Goal: Task Accomplishment & Management: Use online tool/utility

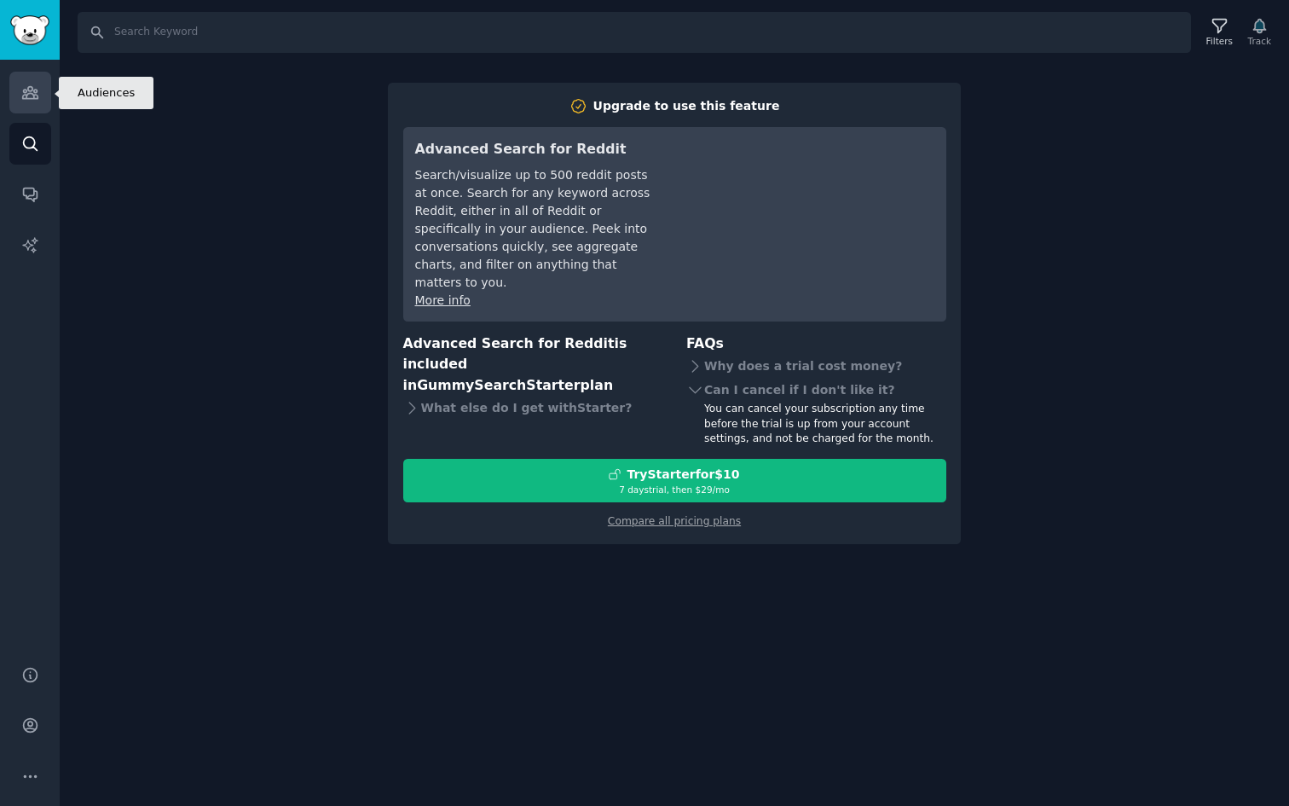
click at [26, 89] on icon "Sidebar" at bounding box center [30, 93] width 18 height 18
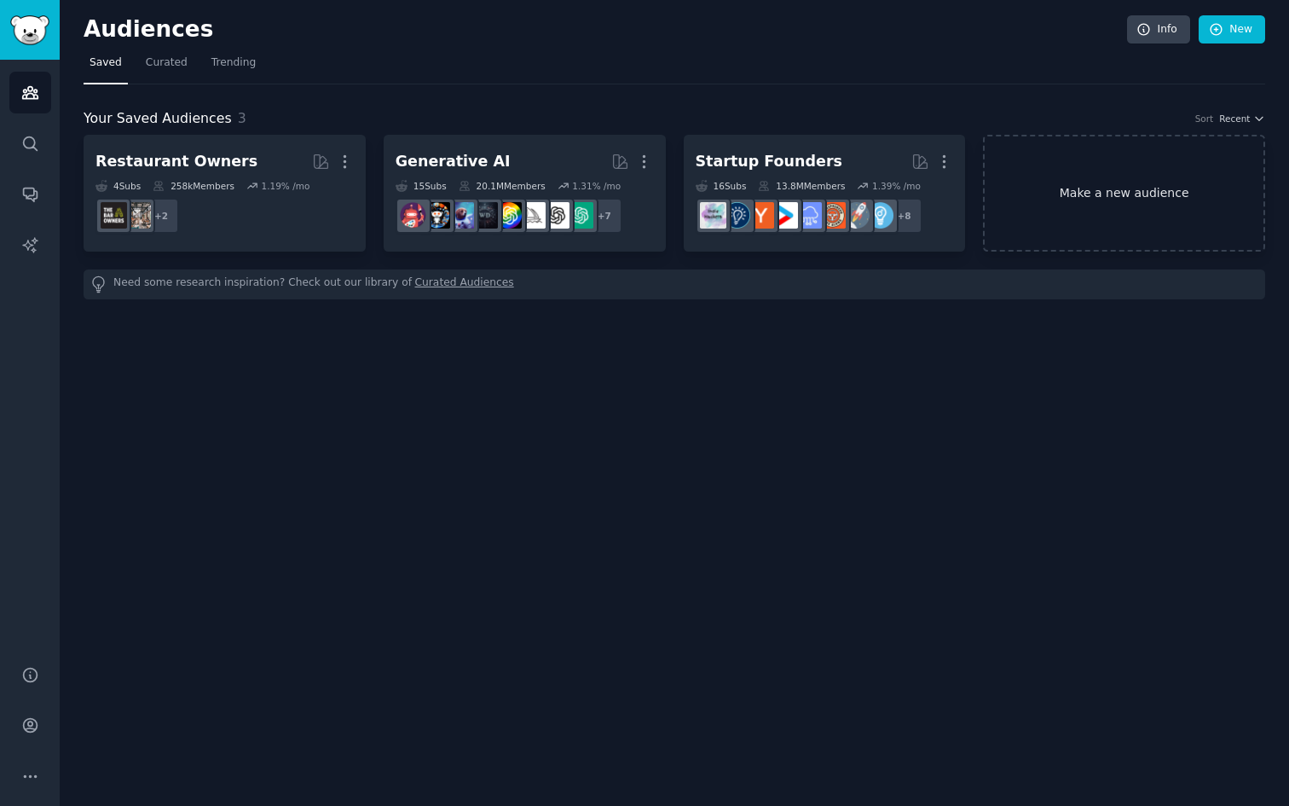
click at [1100, 183] on link "Make a new audience" at bounding box center [1124, 193] width 282 height 117
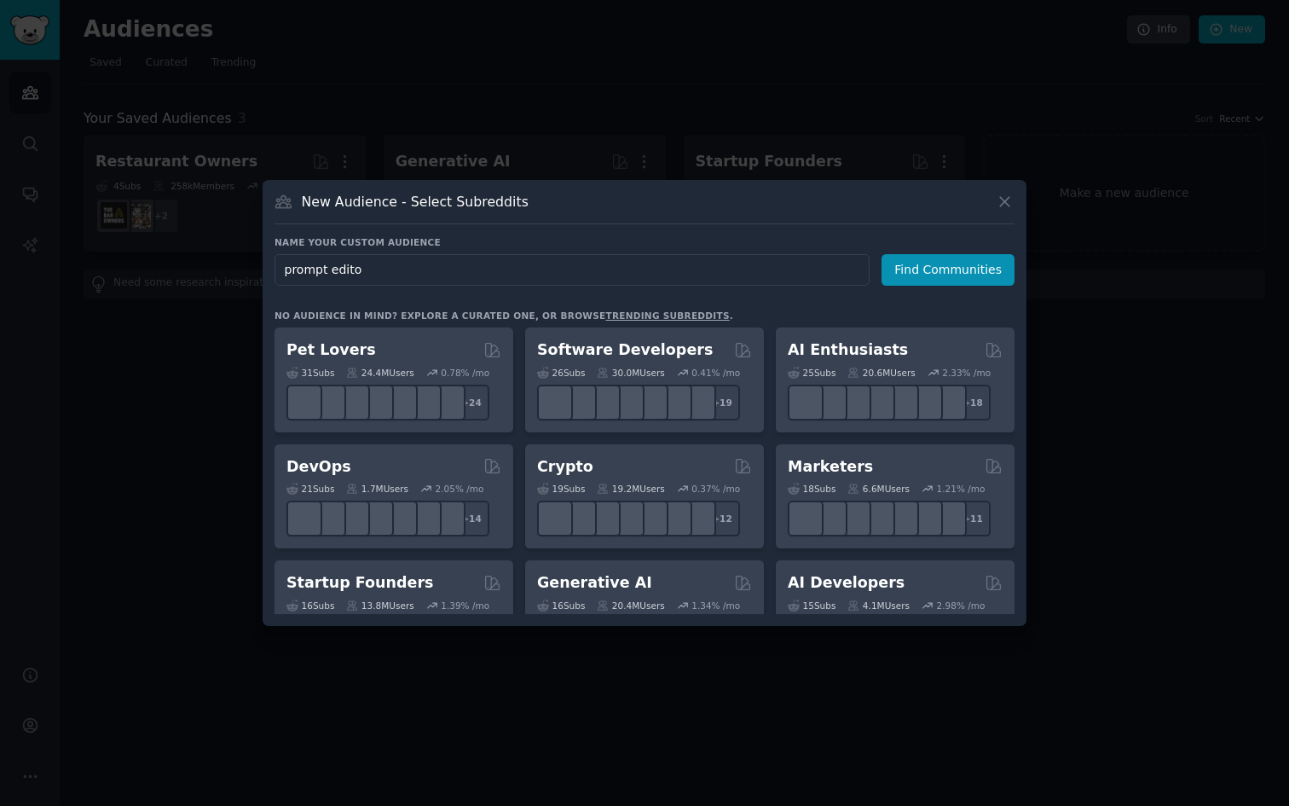
type input "prompt editor"
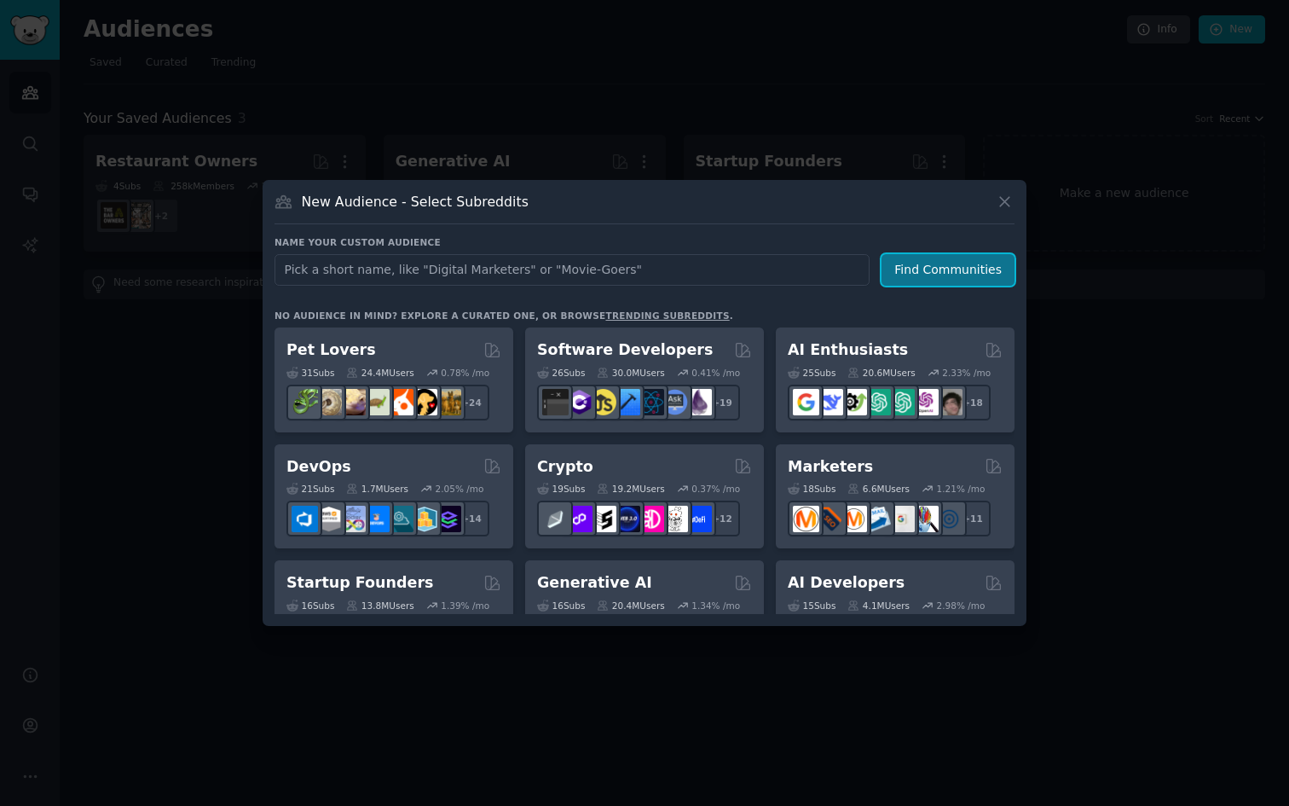
click at [919, 265] on button "Find Communities" at bounding box center [948, 270] width 133 height 32
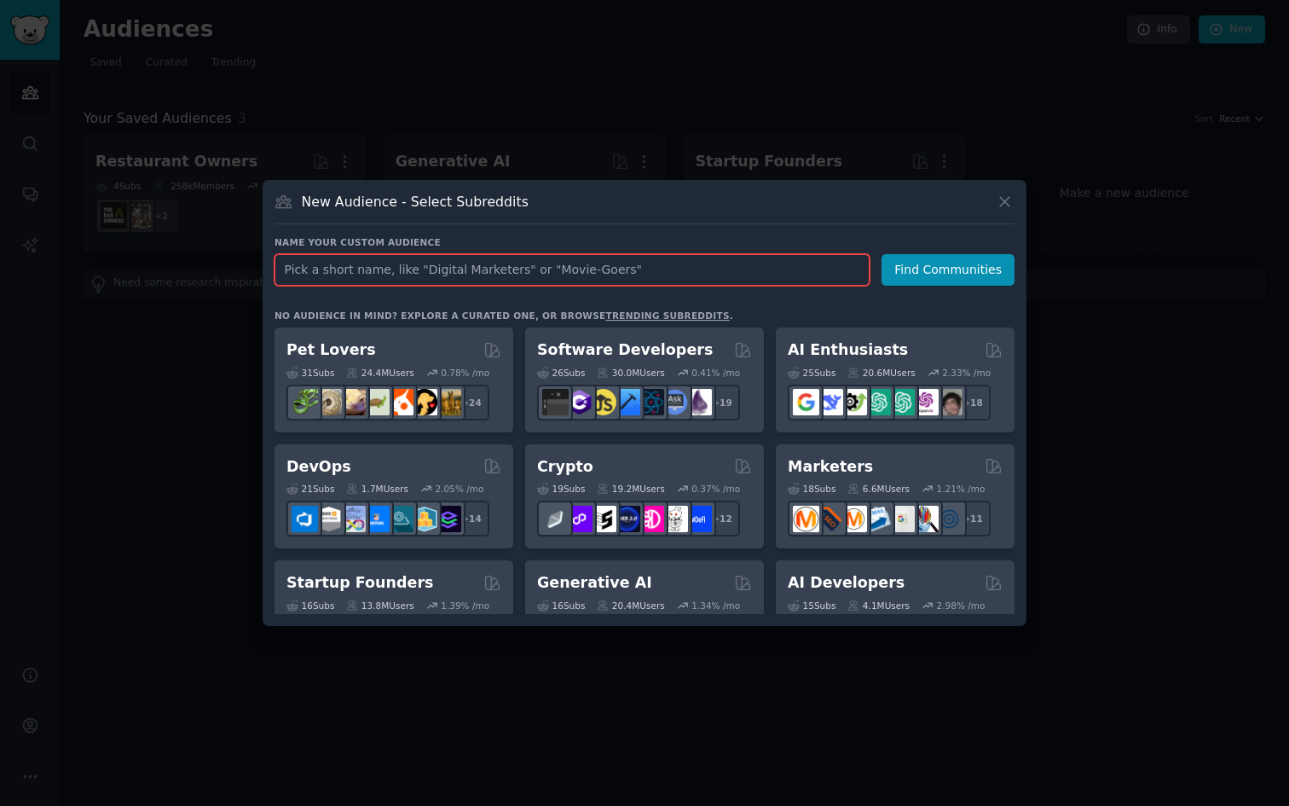
click at [759, 258] on input "text" at bounding box center [572, 270] width 595 height 32
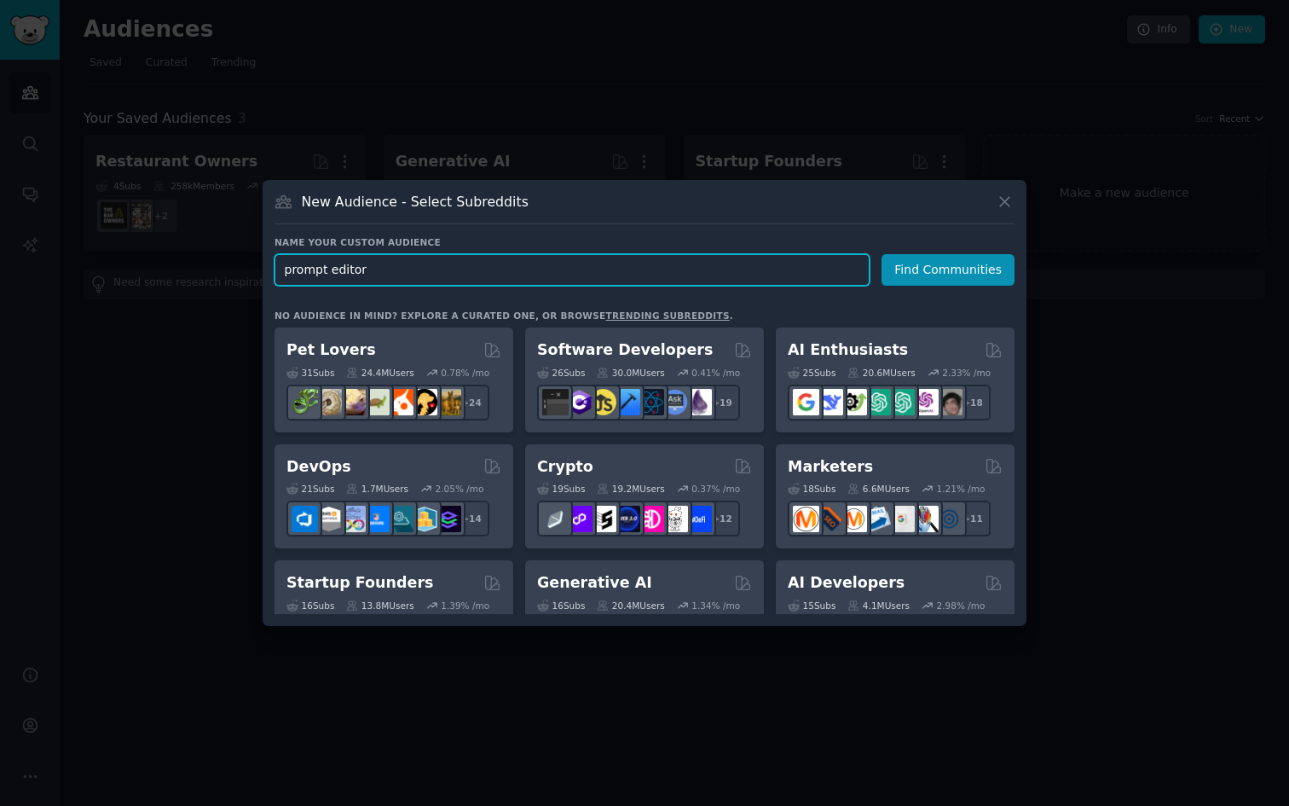
type input "prompt editors"
click button "Find Communities" at bounding box center [948, 270] width 133 height 32
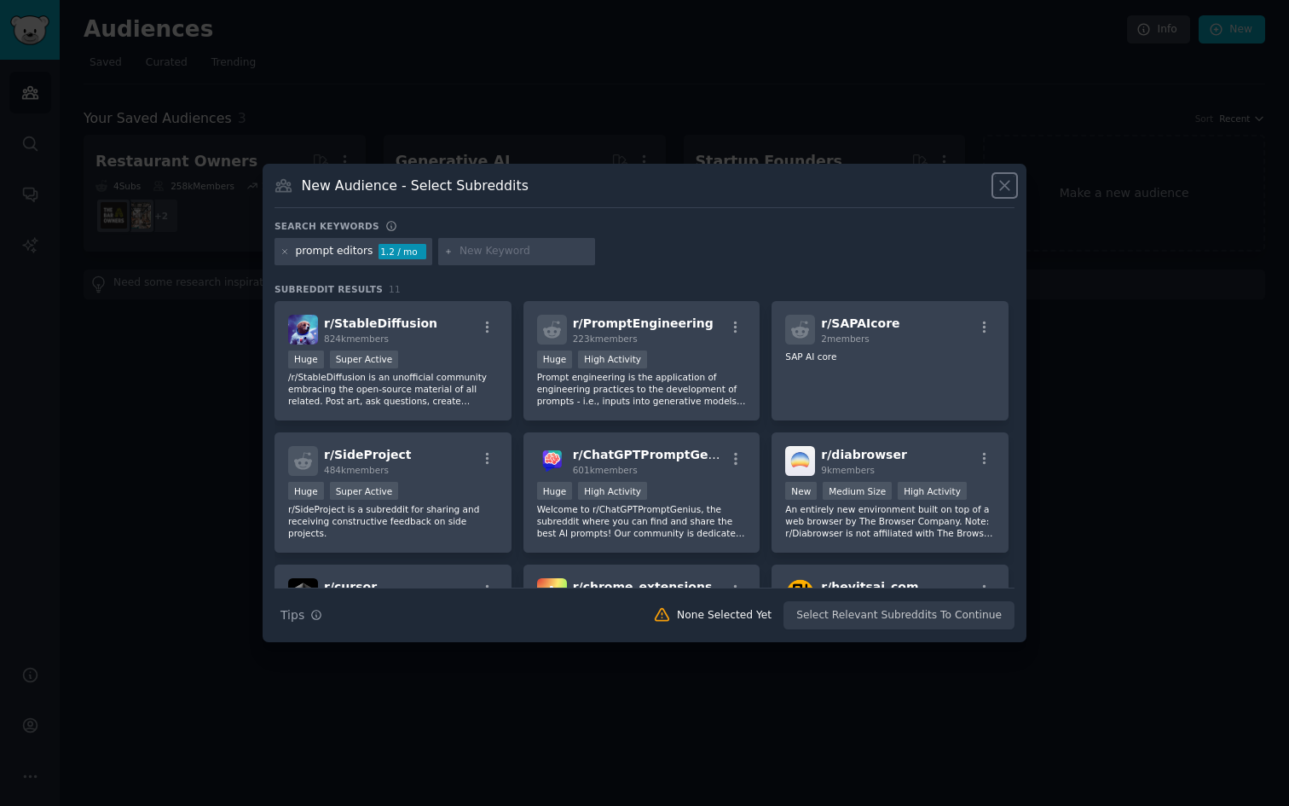
click at [1006, 178] on icon at bounding box center [1005, 186] width 18 height 18
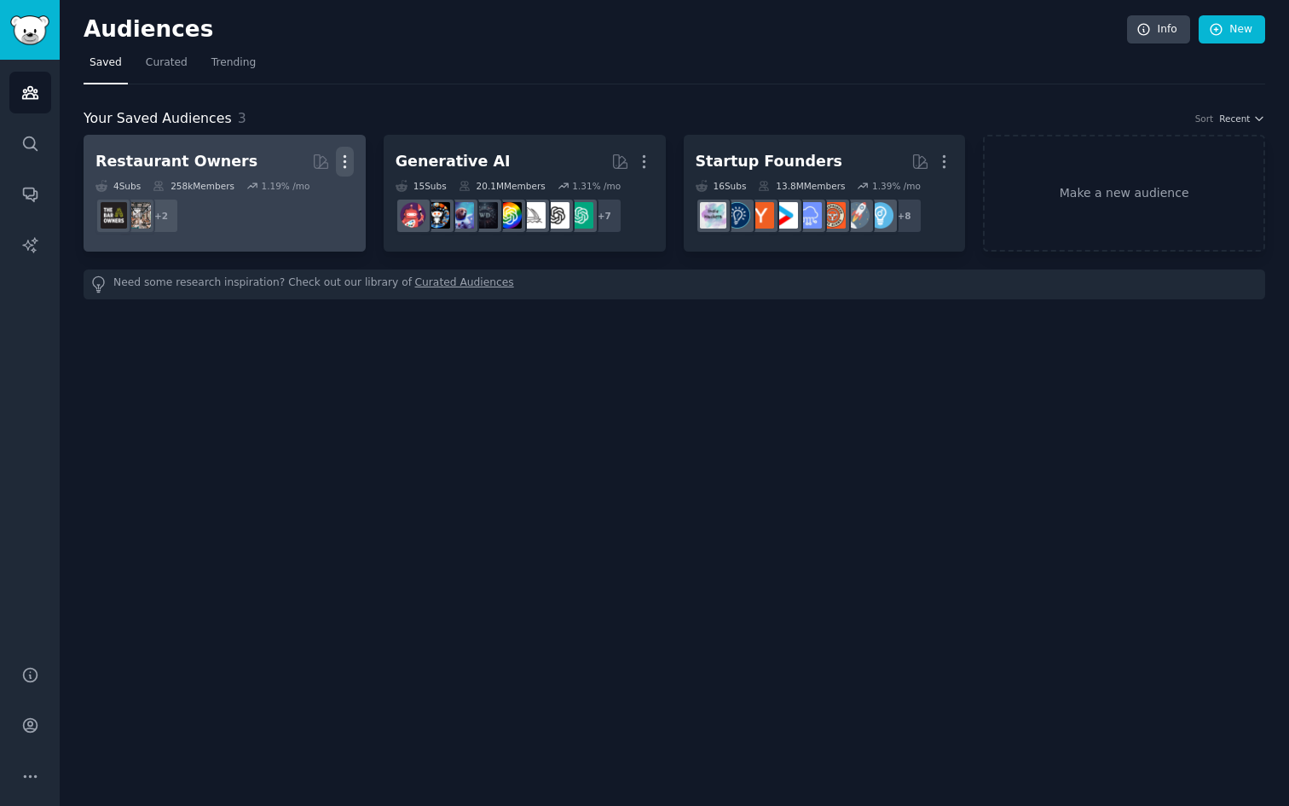
click at [348, 162] on icon "button" at bounding box center [345, 162] width 18 height 18
click at [286, 198] on p "Delete" at bounding box center [298, 197] width 39 height 18
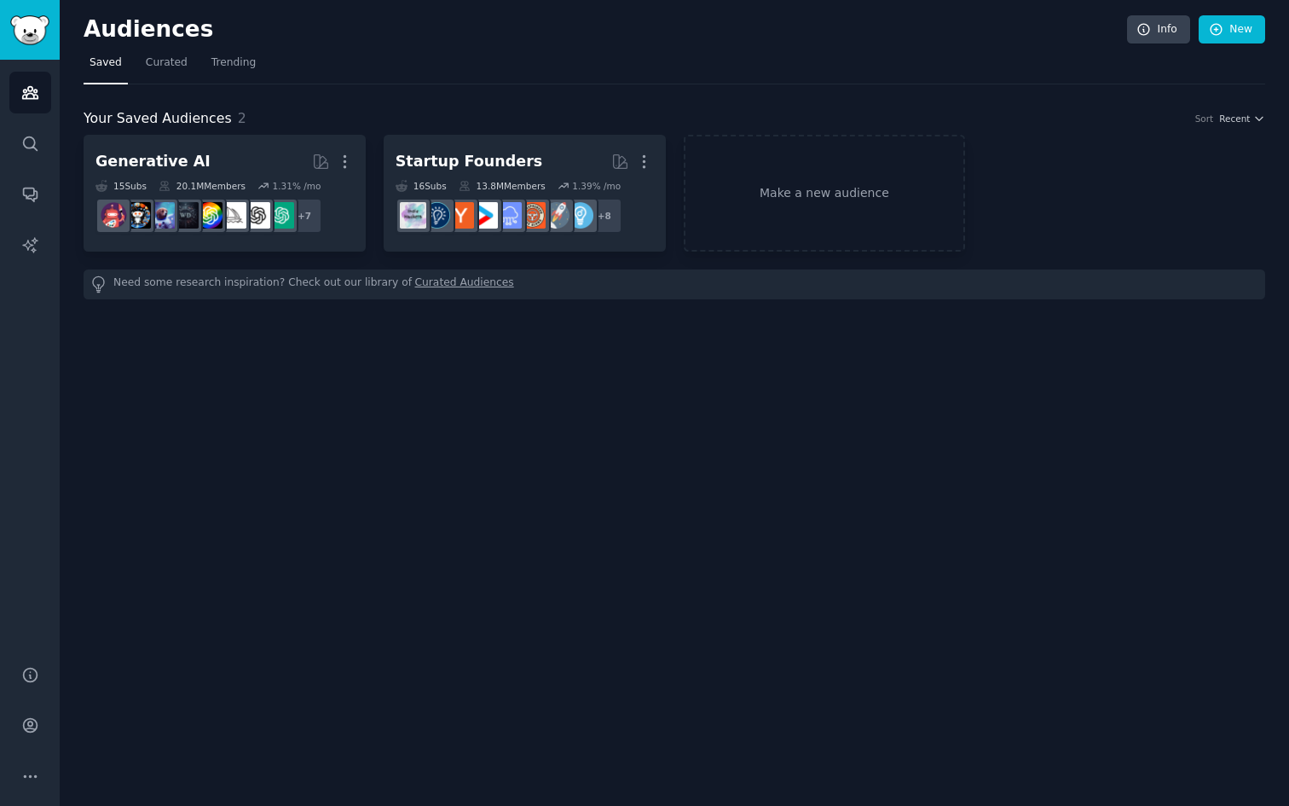
click at [283, 377] on div "Audiences Info New Saved Curated Trending Your Saved Audiences 2 Sort Recent Ge…" at bounding box center [675, 403] width 1230 height 806
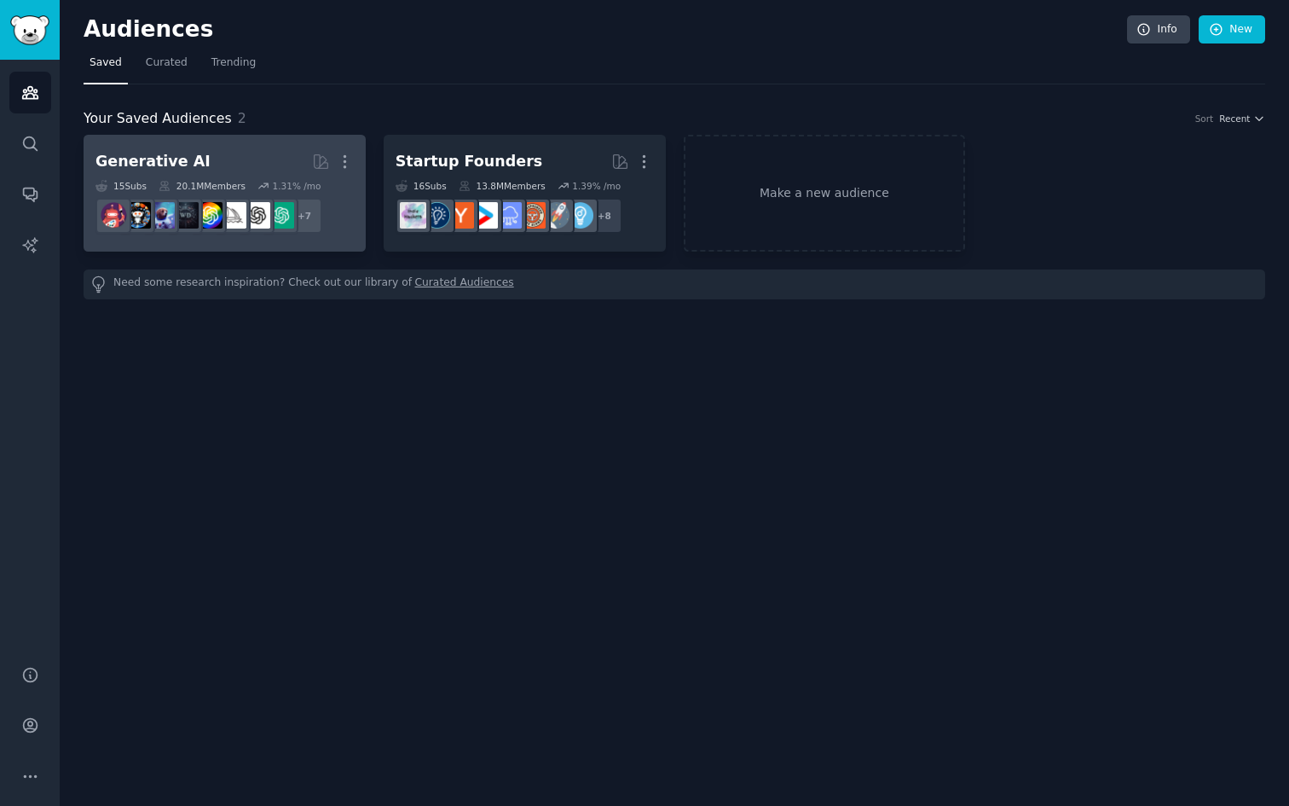
click at [207, 165] on h2 "Generative AI More" at bounding box center [225, 162] width 258 height 30
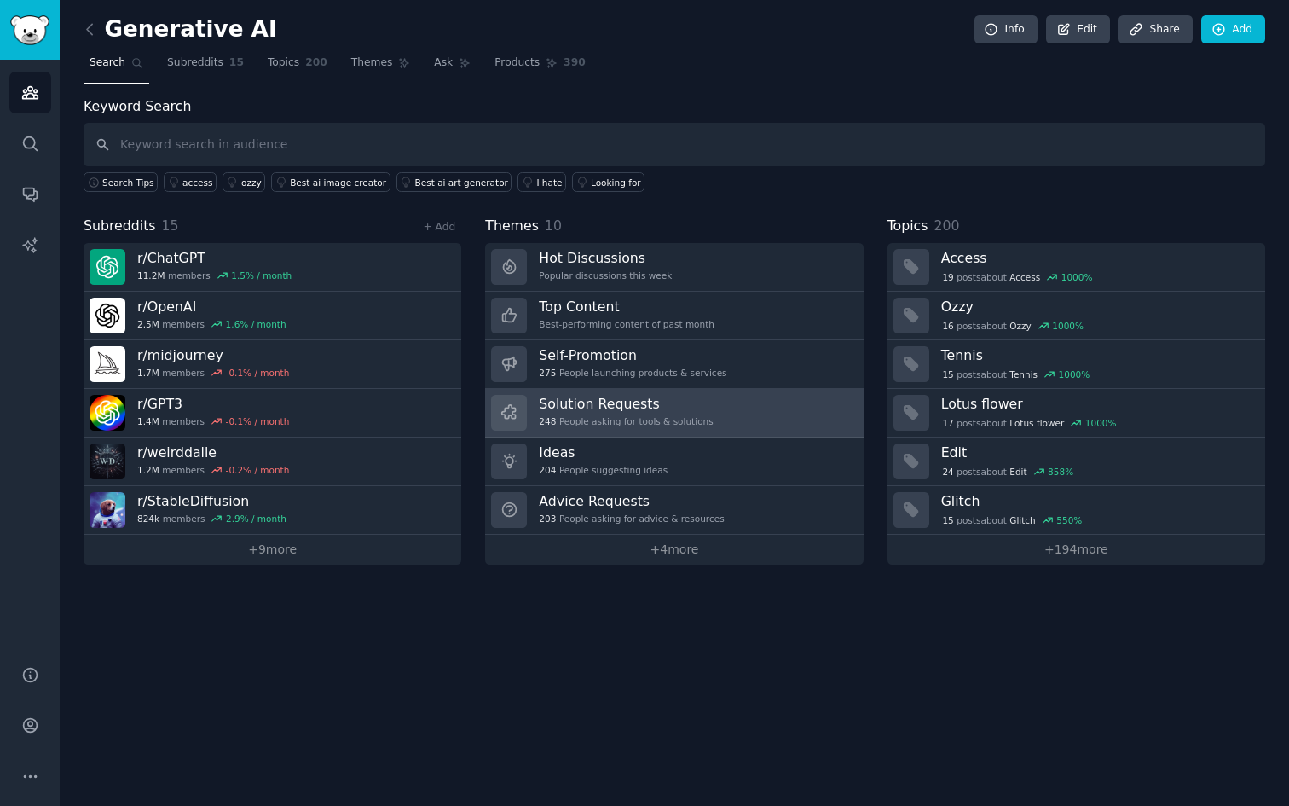
click at [569, 410] on h3 "Solution Requests" at bounding box center [626, 404] width 174 height 18
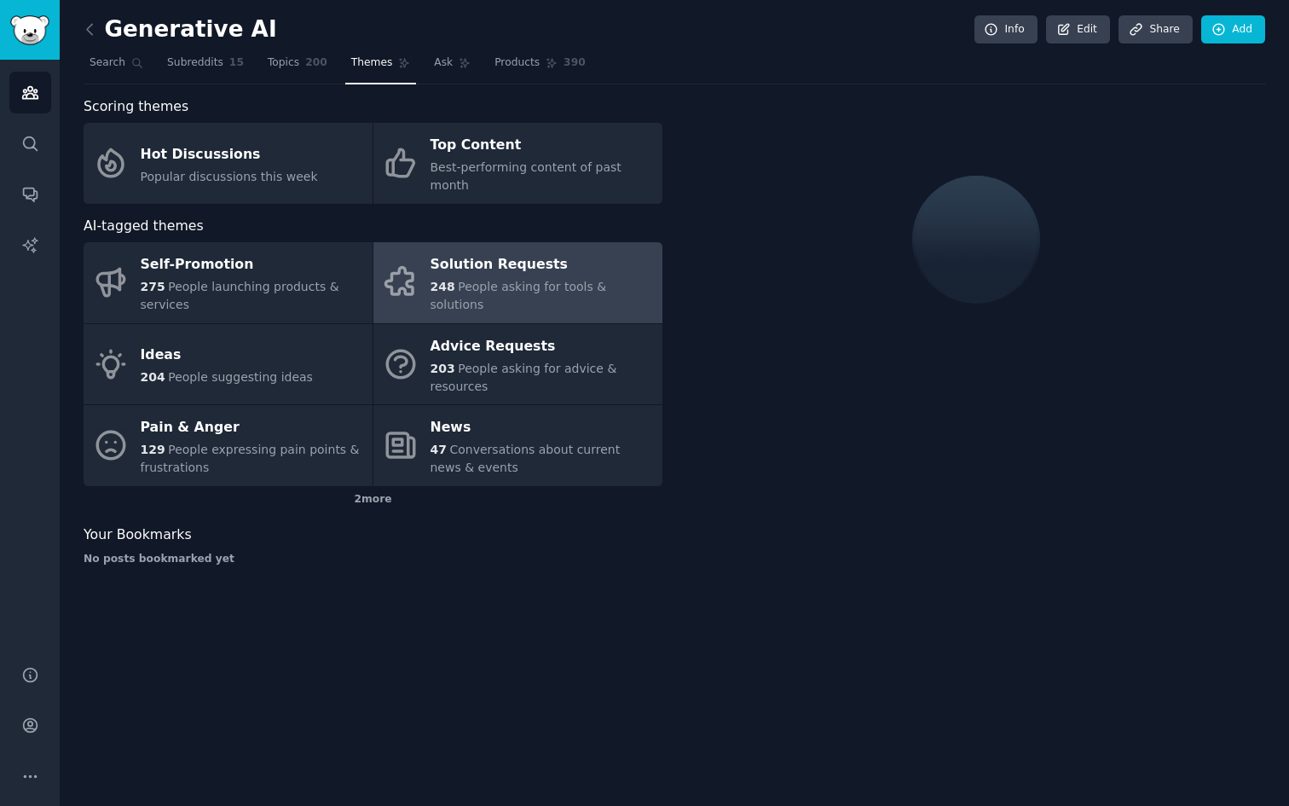
click at [830, 56] on nav "Search Subreddits 15 Topics 200 Themes Ask Products 390" at bounding box center [675, 66] width 1182 height 35
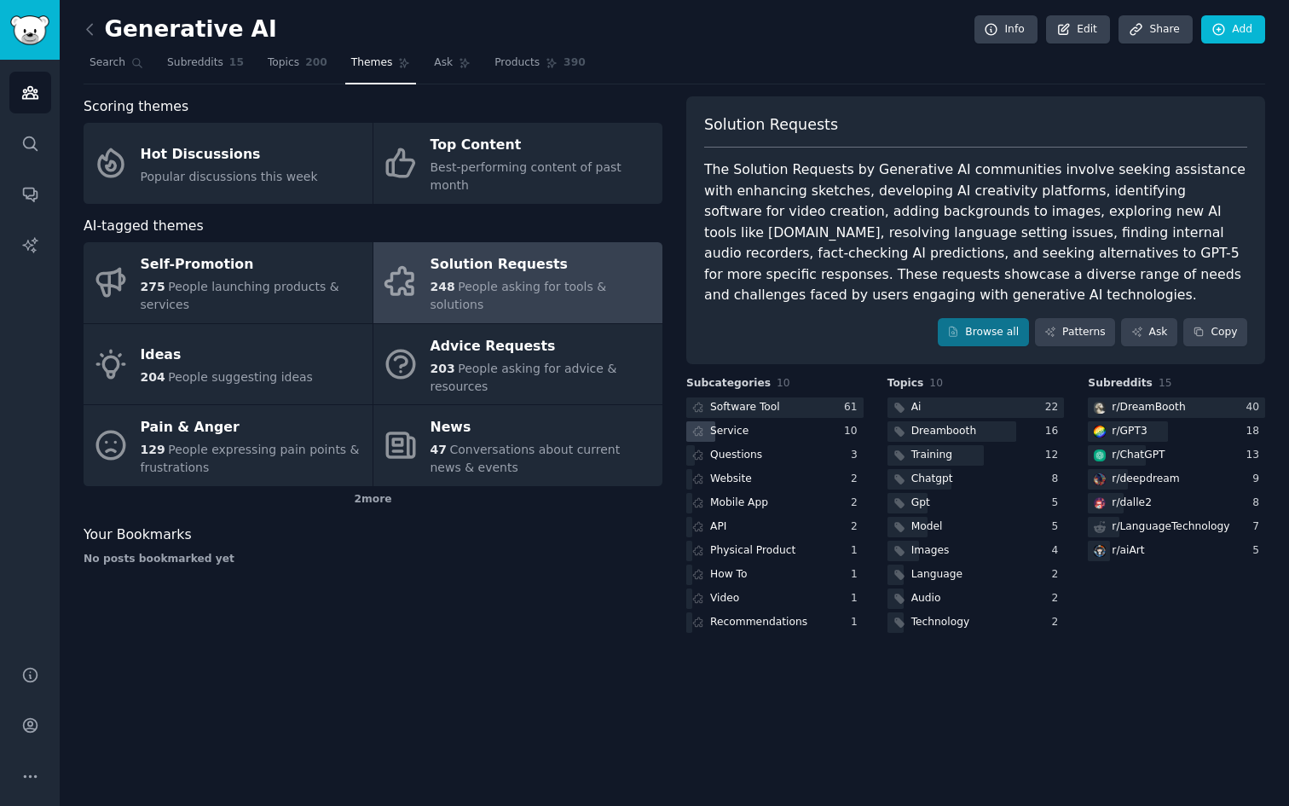
click at [767, 428] on div "Service" at bounding box center [775, 431] width 177 height 21
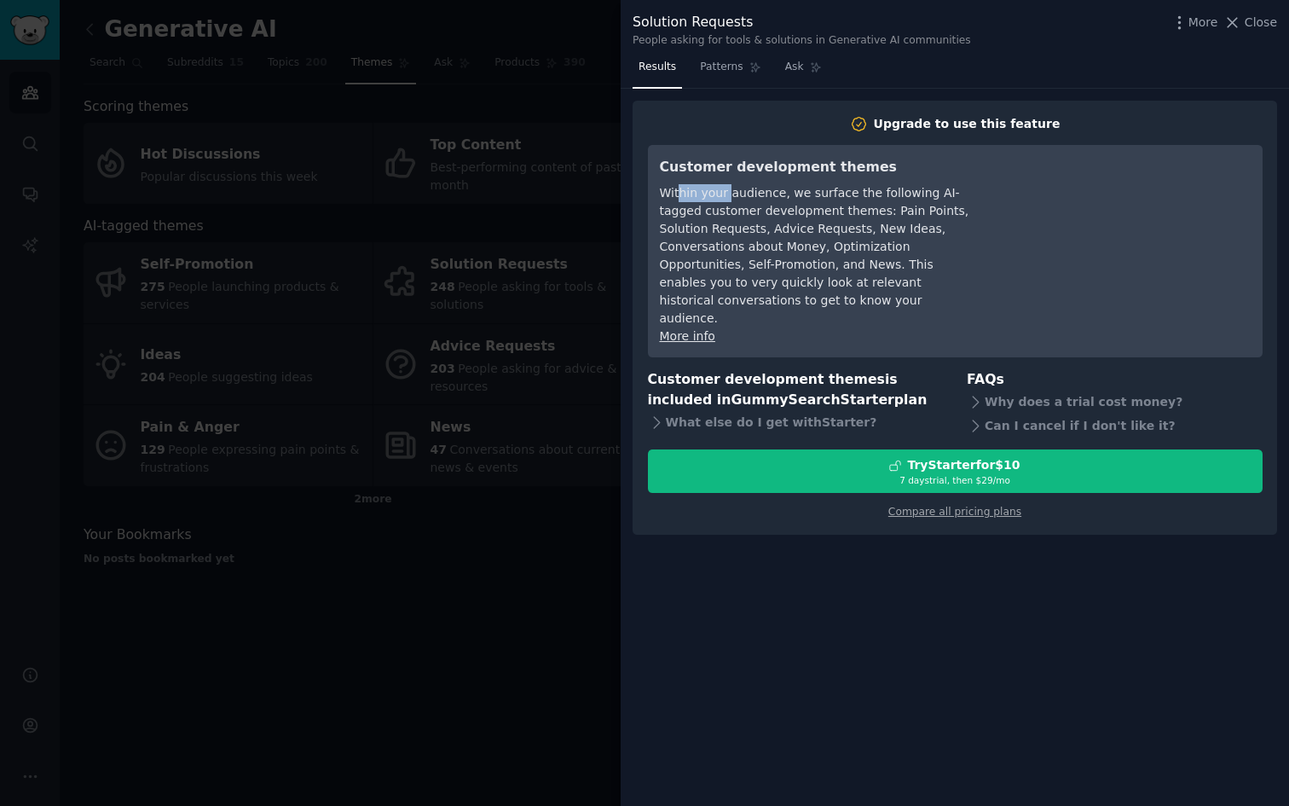
drag, startPoint x: 680, startPoint y: 188, endPoint x: 725, endPoint y: 188, distance: 45.2
click at [725, 188] on div "Within your audience, we surface the following AI-tagged customer development t…" at bounding box center [815, 255] width 311 height 143
click at [812, 181] on div "Customer development themes Within your audience, we surface the following AI-t…" at bounding box center [815, 251] width 311 height 188
click at [723, 62] on span "Patterns" at bounding box center [721, 67] width 43 height 15
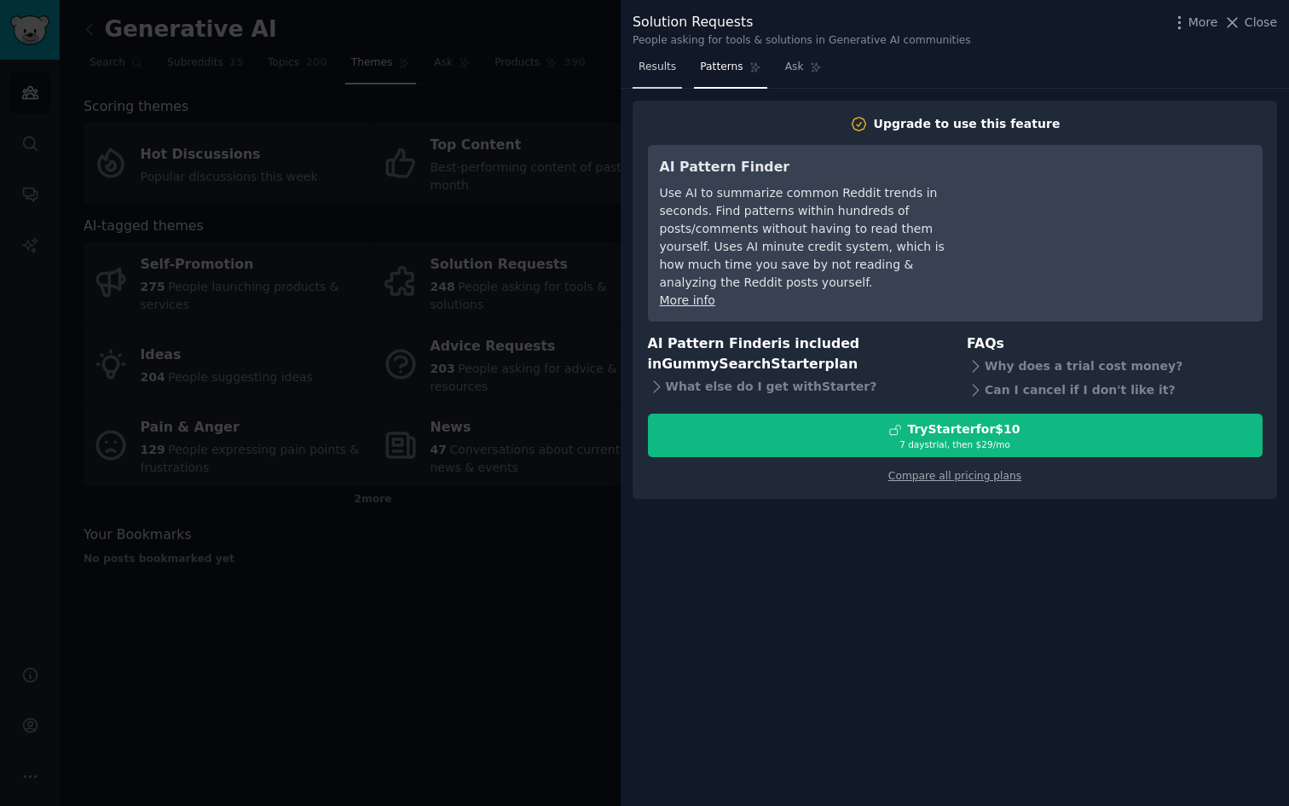
click at [663, 66] on span "Results" at bounding box center [658, 67] width 38 height 15
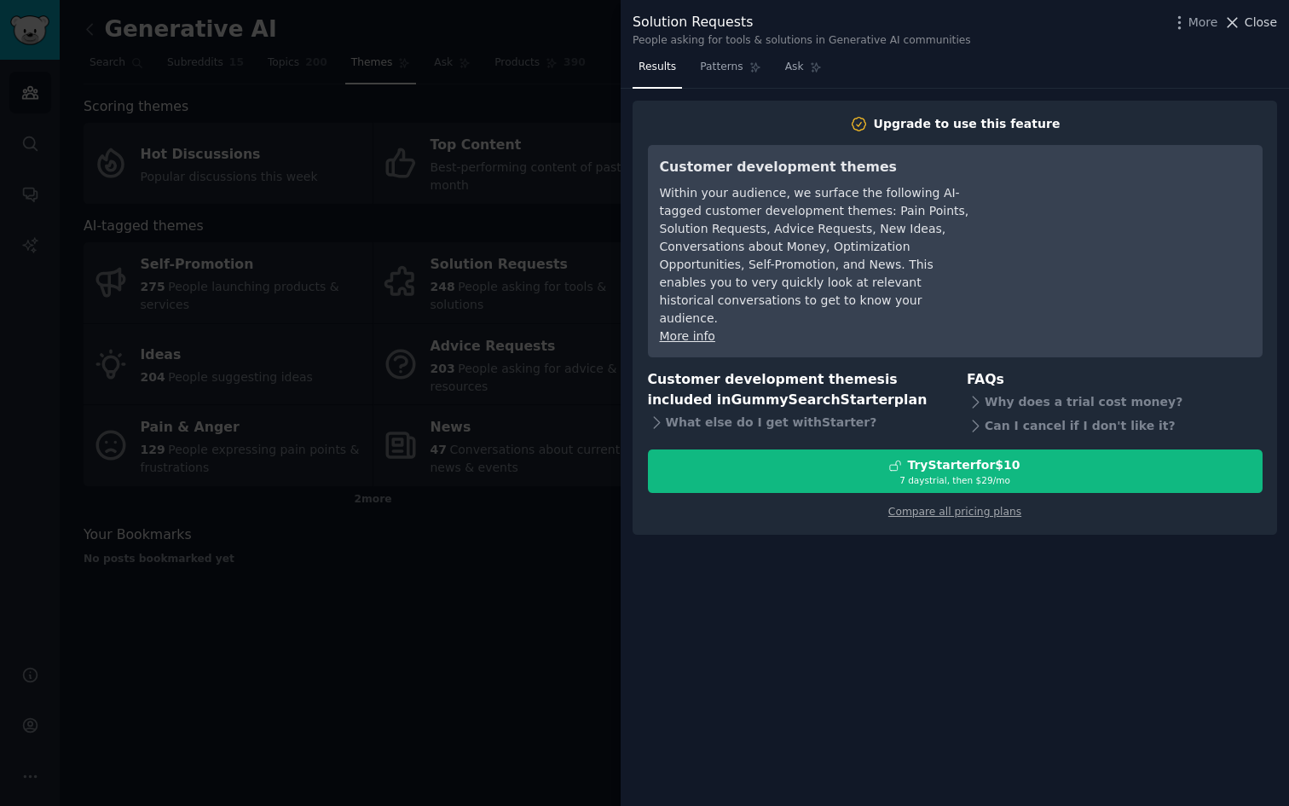
click at [1264, 26] on span "Close" at bounding box center [1261, 23] width 32 height 18
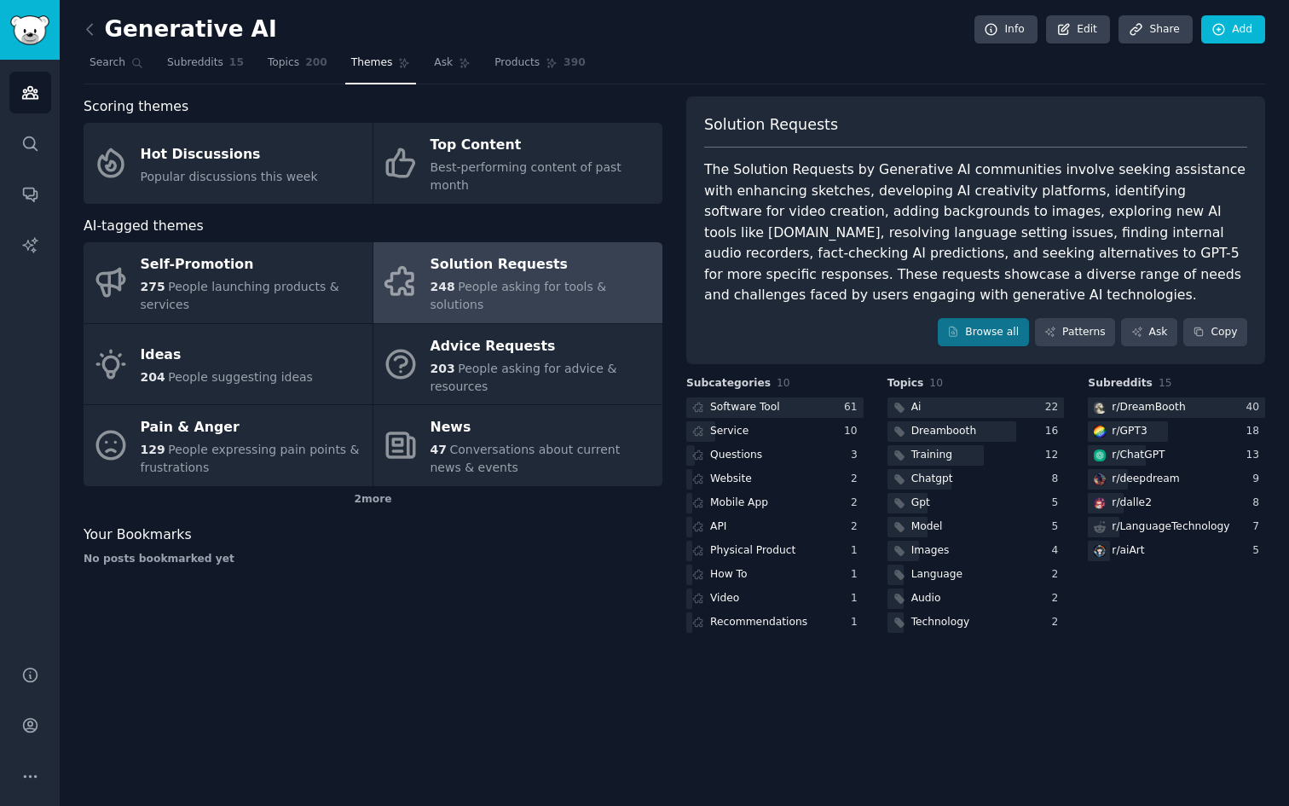
click at [272, 694] on div "Generative AI Info Edit Share Add Search Subreddits 15 Topics 200 Themes Ask Pr…" at bounding box center [675, 403] width 1230 height 806
